Goal: Entertainment & Leisure: Browse casually

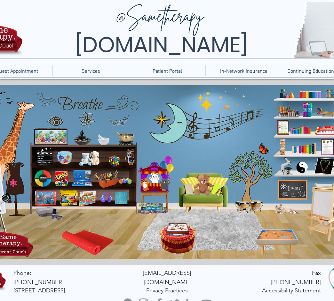
click at [58, 179] on icon "An image of the game Uno that when clicked brings you to an online version of t…" at bounding box center [61, 178] width 14 height 17
click at [157, 205] on icon "An image of board games that when clicked brings you to online versions of the …" at bounding box center [152, 209] width 29 height 16
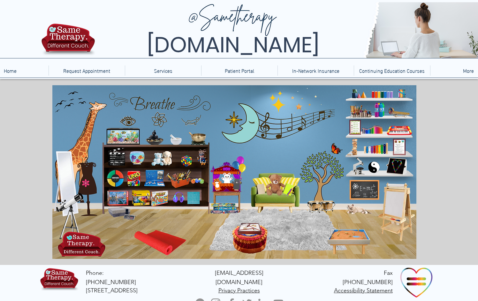
click at [249, 229] on icon "main content" at bounding box center [249, 228] width 20 height 11
click at [276, 187] on icon "main content" at bounding box center [274, 185] width 18 height 18
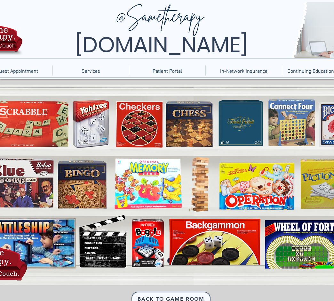
click at [47, 137] on icon "Scrabble" at bounding box center [20, 123] width 89 height 43
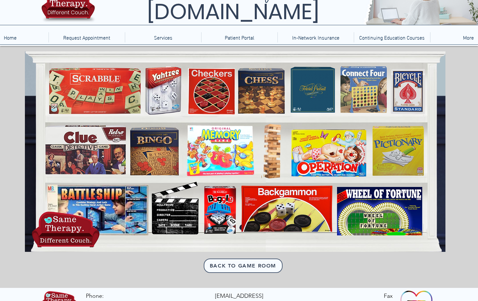
scroll to position [33, 0]
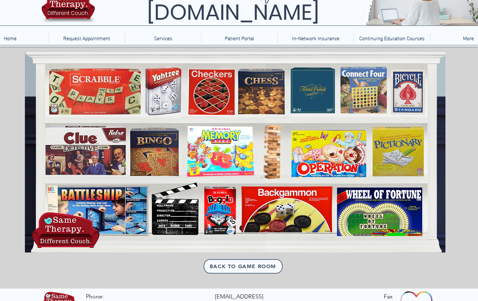
click at [273, 139] on icon "Jenga" at bounding box center [271, 152] width 17 height 51
click at [311, 137] on icon "Operation" at bounding box center [326, 153] width 72 height 47
